Goal: Information Seeking & Learning: Compare options

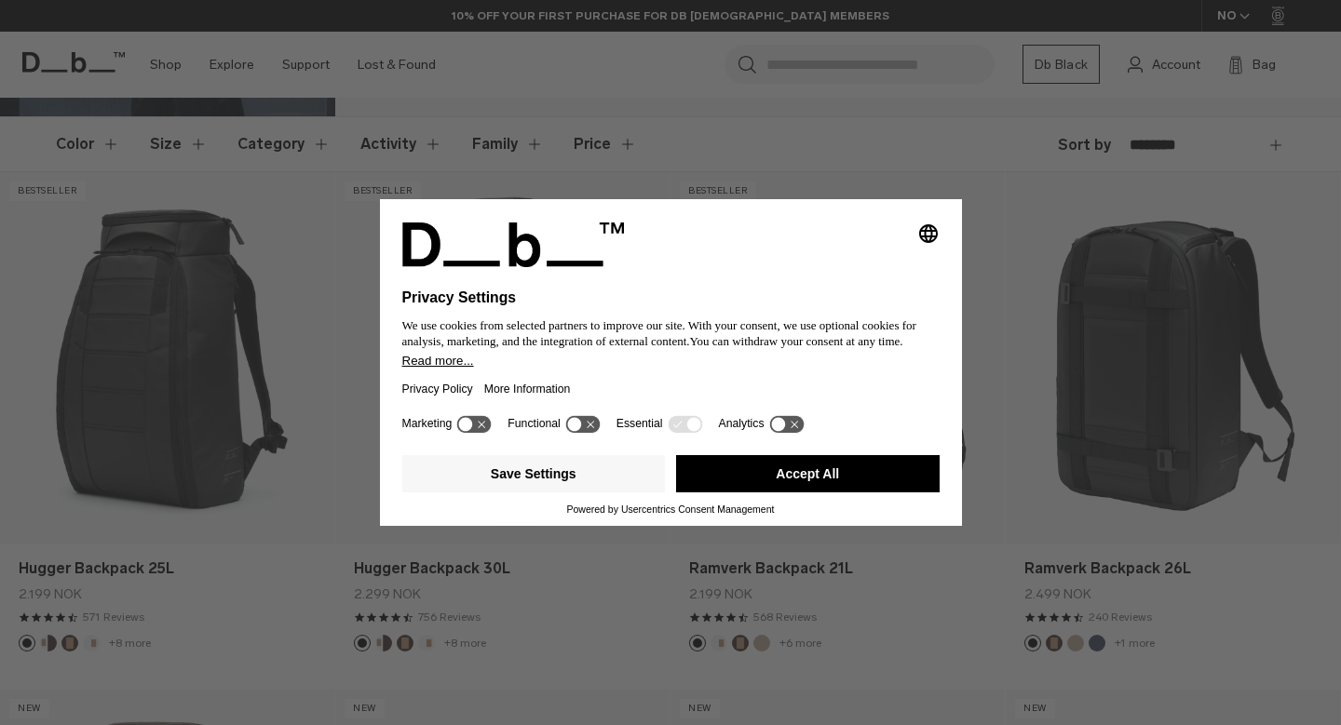
scroll to position [291, 0]
click at [765, 488] on button "Accept All" at bounding box center [808, 473] width 264 height 37
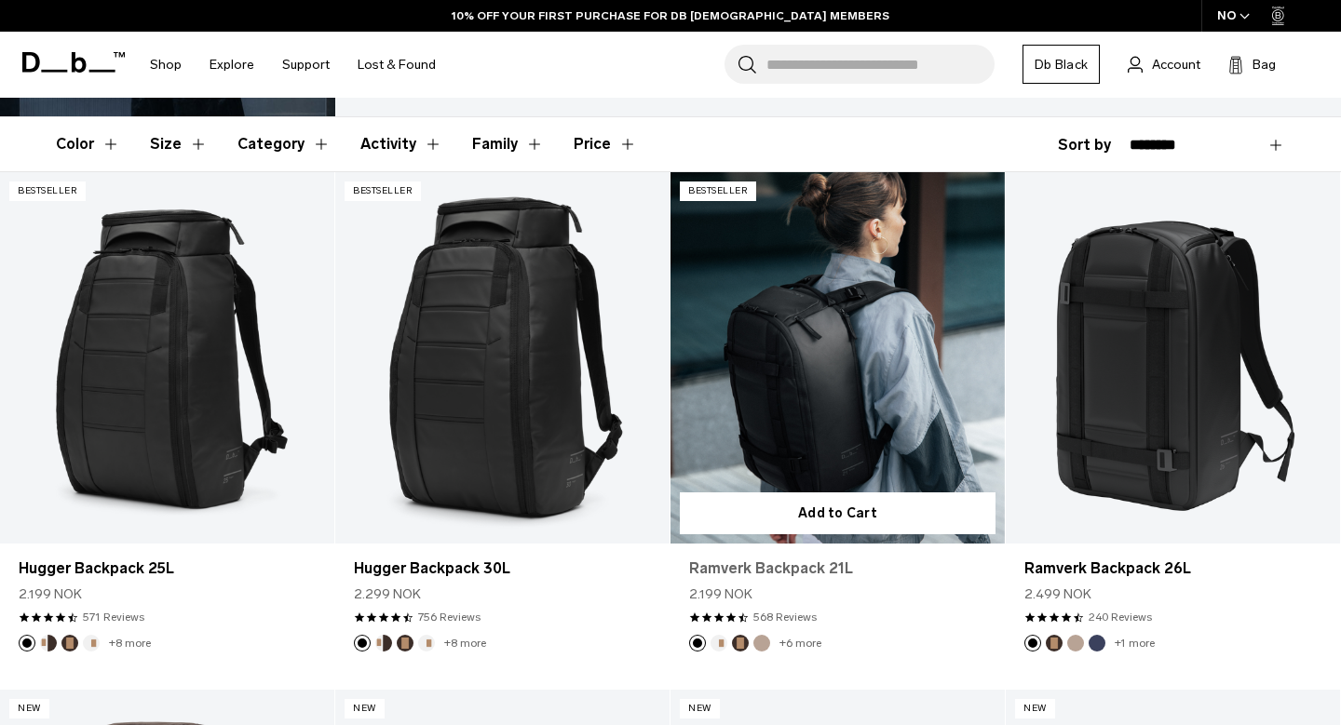
scroll to position [0, 0]
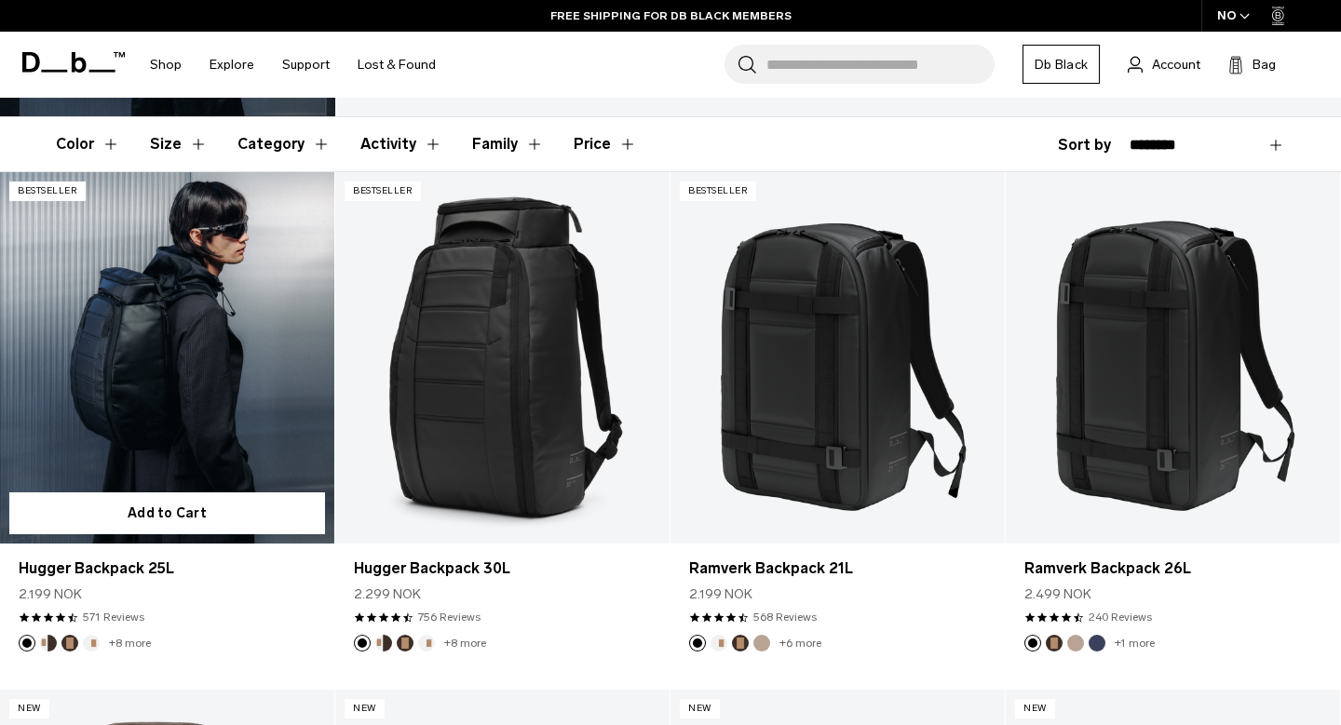
click at [206, 349] on link "Hugger Backpack 25L" at bounding box center [167, 358] width 334 height 372
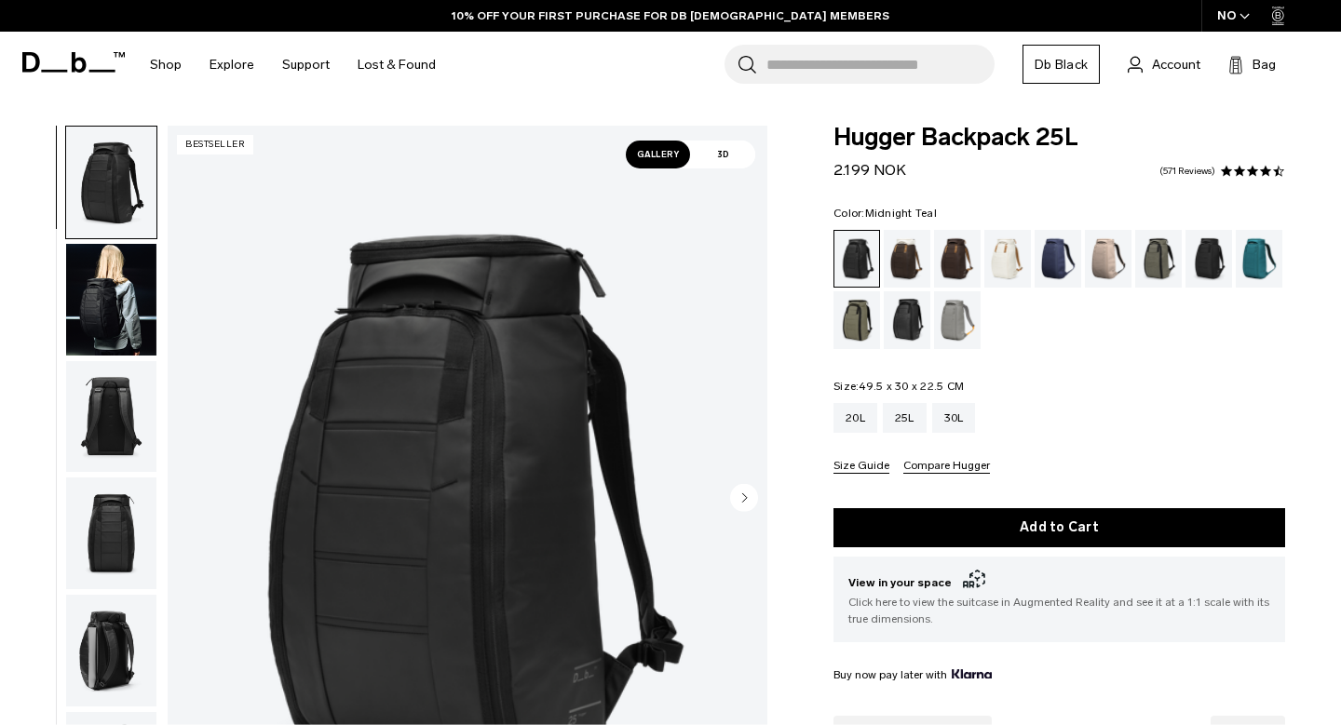
click at [1277, 258] on div "Midnight Teal" at bounding box center [1259, 259] width 47 height 58
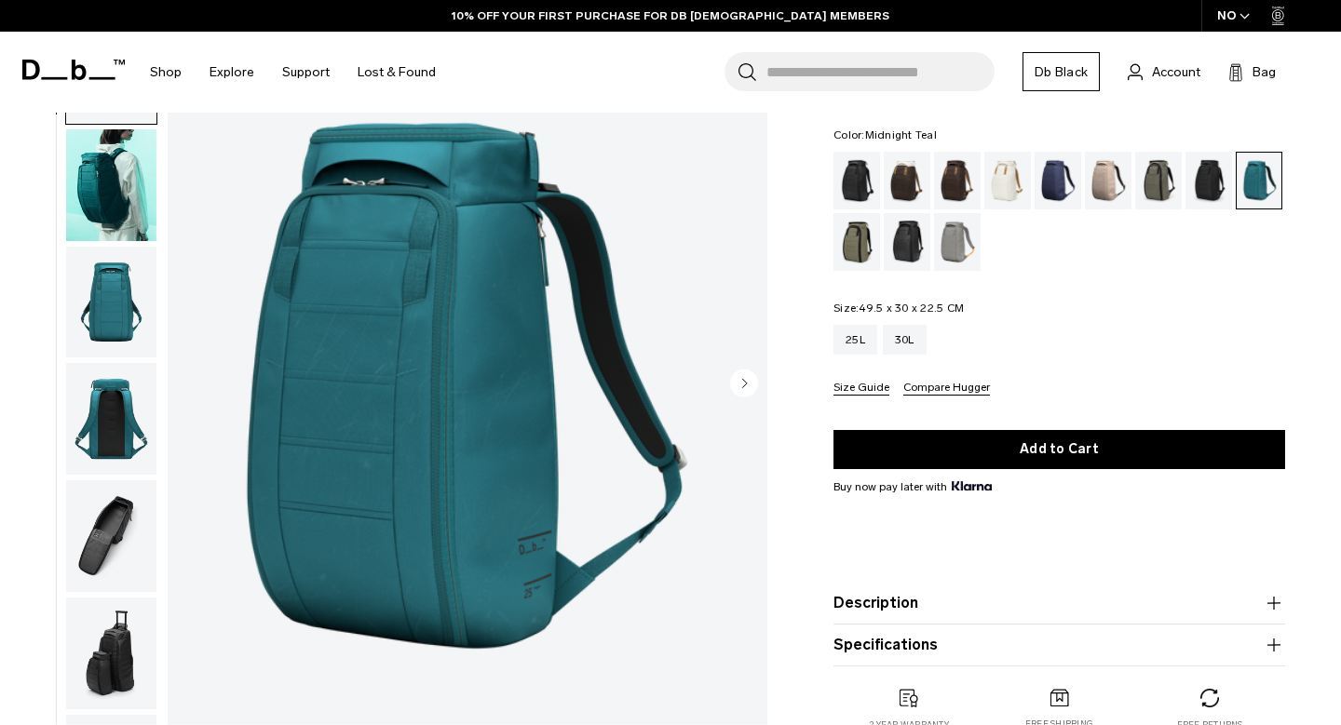
scroll to position [111, 0]
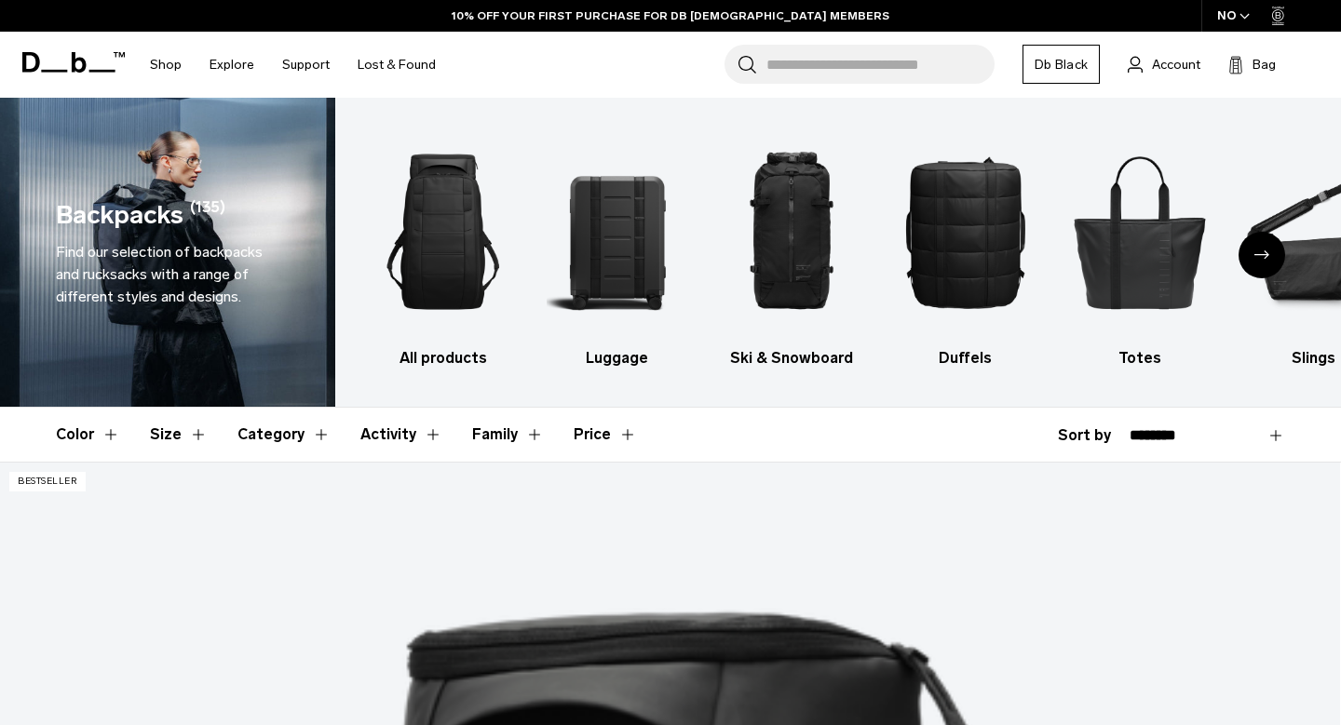
scroll to position [852, 0]
